Goal: Check status: Check status

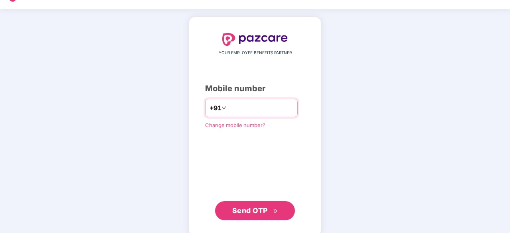
scroll to position [30, 0]
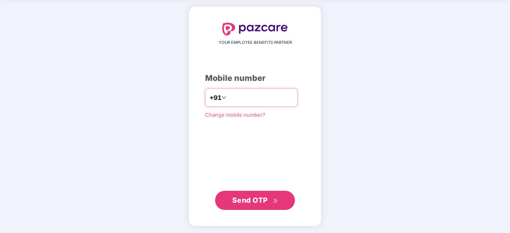
click at [259, 95] on input "***" at bounding box center [260, 97] width 65 height 13
type input "**********"
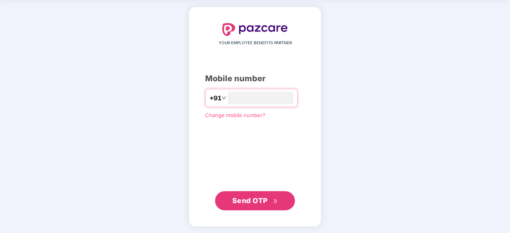
click at [266, 206] on button "Send OTP" at bounding box center [255, 201] width 80 height 19
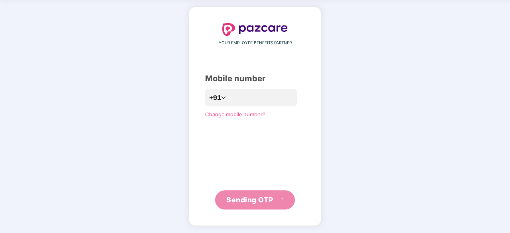
scroll to position [26, 0]
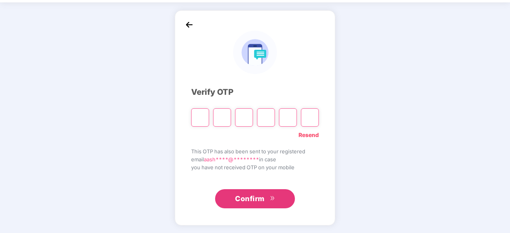
type input "*"
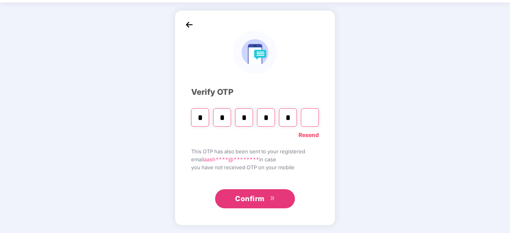
type input "*"
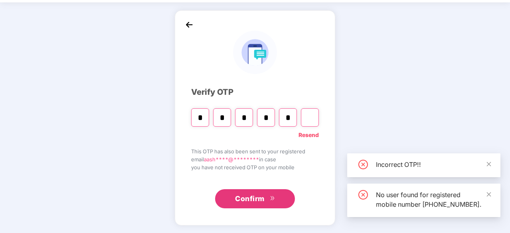
type input "*"
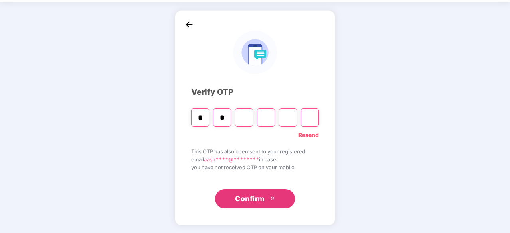
type input "*"
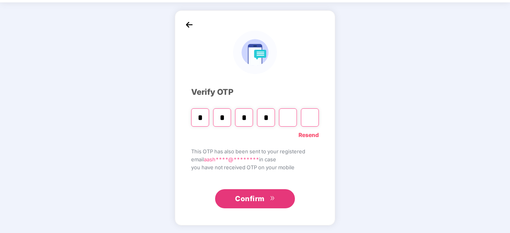
type input "*"
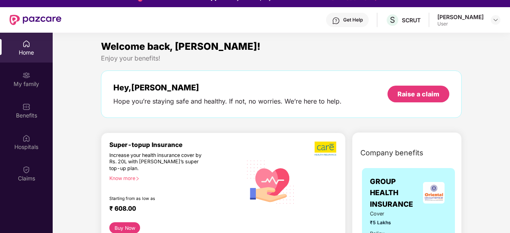
scroll to position [0, 0]
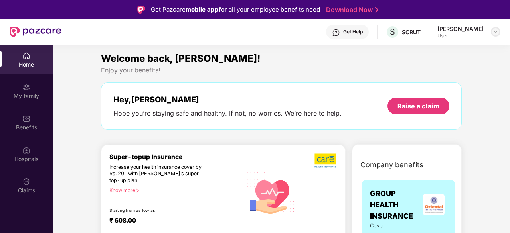
click at [492, 34] on div at bounding box center [496, 32] width 10 height 10
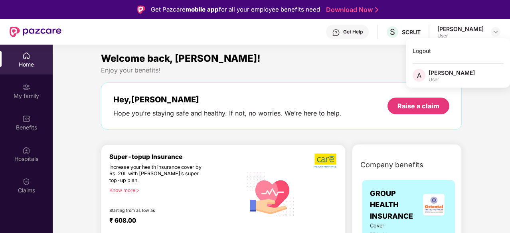
click at [450, 75] on div "[PERSON_NAME]" at bounding box center [452, 73] width 46 height 8
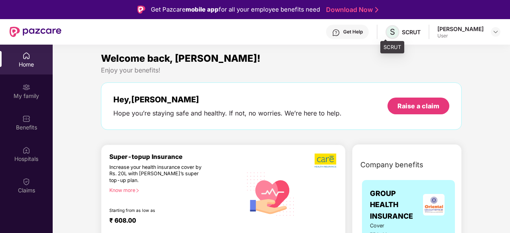
click at [390, 34] on span "S" at bounding box center [392, 32] width 5 height 10
click at [390, 30] on span "S" at bounding box center [392, 32] width 5 height 10
click at [390, 33] on span "S" at bounding box center [392, 32] width 5 height 10
click at [441, 32] on div "[PERSON_NAME]" at bounding box center [460, 29] width 46 height 8
click at [491, 32] on div at bounding box center [496, 32] width 10 height 10
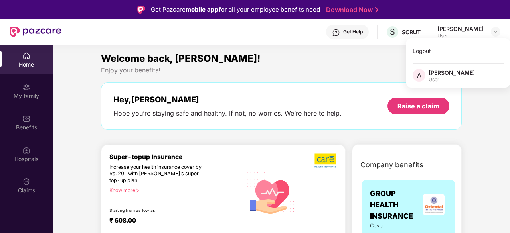
click at [470, 28] on div "[PERSON_NAME]" at bounding box center [460, 29] width 46 height 8
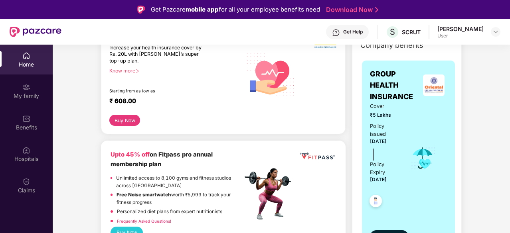
scroll to position [160, 0]
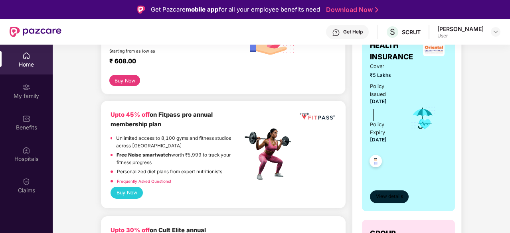
click at [383, 198] on span "View details" at bounding box center [389, 197] width 27 height 8
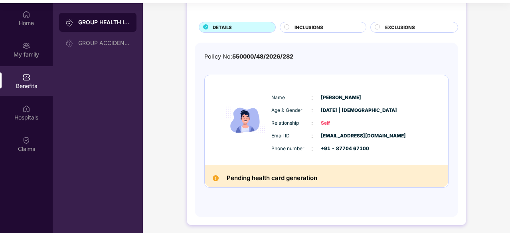
scroll to position [45, 0]
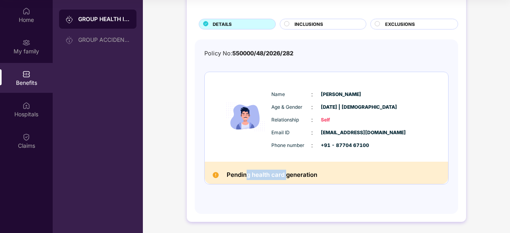
drag, startPoint x: 247, startPoint y: 176, endPoint x: 286, endPoint y: 174, distance: 39.2
click at [286, 174] on h2 "Pending health card generation" at bounding box center [272, 175] width 91 height 10
click at [311, 179] on h2 "Pending health card generation" at bounding box center [272, 175] width 91 height 10
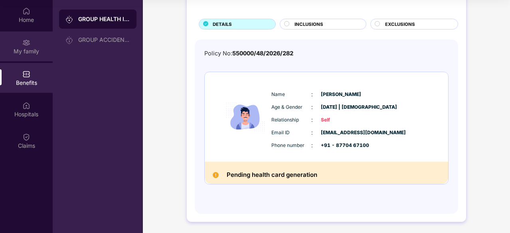
click at [25, 42] on img at bounding box center [26, 43] width 8 height 8
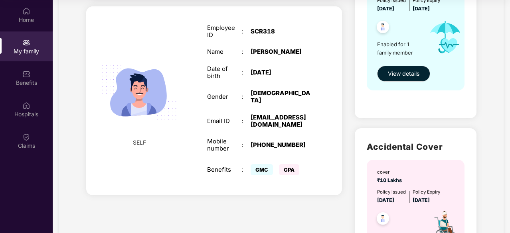
scroll to position [80, 0]
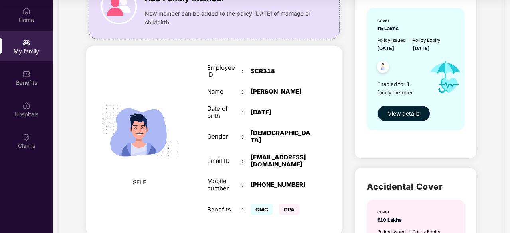
click at [407, 115] on span "View details" at bounding box center [404, 113] width 32 height 9
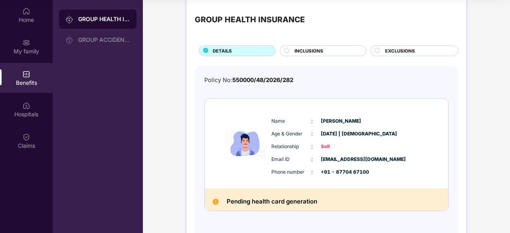
scroll to position [0, 0]
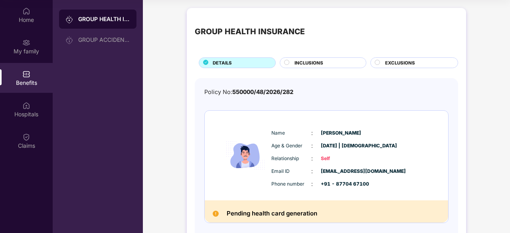
click at [332, 63] on div "INCLUSIONS" at bounding box center [325, 63] width 71 height 8
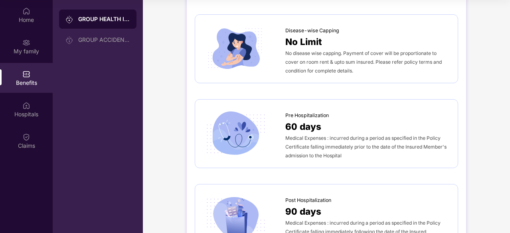
scroll to position [359, 0]
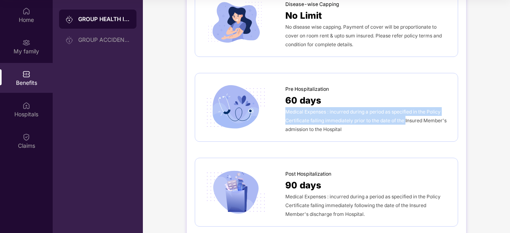
drag, startPoint x: 286, startPoint y: 109, endPoint x: 406, endPoint y: 117, distance: 119.9
click at [406, 117] on span "Medical Expenses : incurred during a period as specified in the Policy Certific…" at bounding box center [365, 121] width 161 height 24
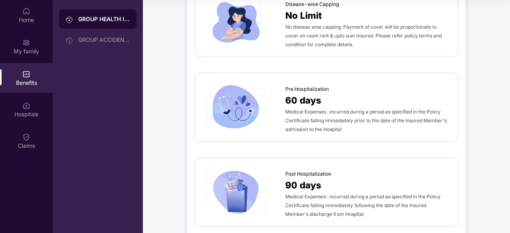
click at [332, 126] on span "Medical Expenses : incurred during a period as specified in the Policy Certific…" at bounding box center [365, 121] width 161 height 24
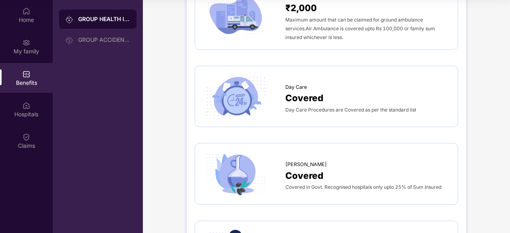
scroll to position [678, 0]
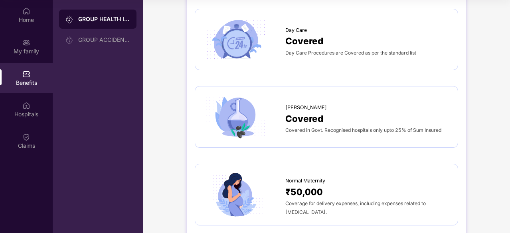
click at [310, 115] on span "Covered" at bounding box center [304, 119] width 38 height 14
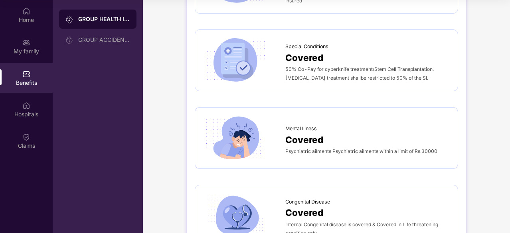
scroll to position [1397, 0]
